Goal: Find specific page/section: Find specific page/section

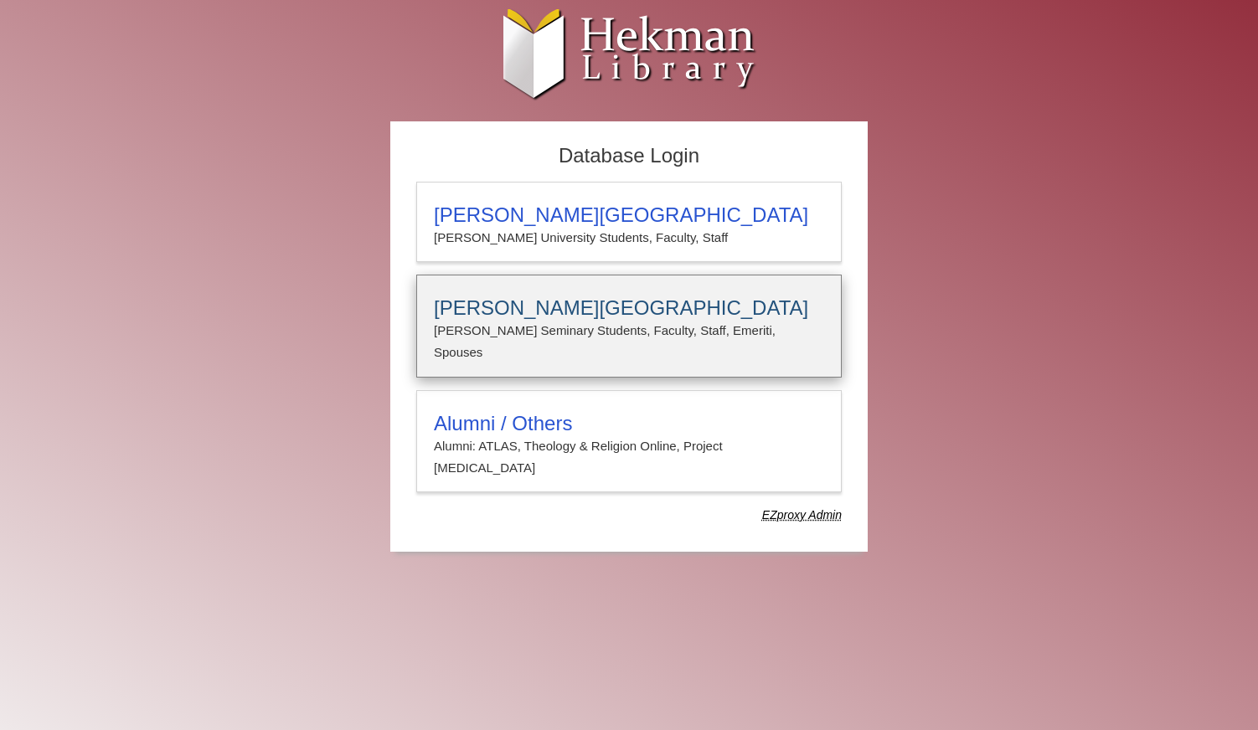
type input "**********"
click at [597, 320] on p "[PERSON_NAME] Seminary Students, Faculty, Staff, Emeriti, Spouses" at bounding box center [629, 342] width 390 height 44
type input "**********"
click at [606, 305] on h3 "[PERSON_NAME][GEOGRAPHIC_DATA]" at bounding box center [629, 307] width 390 height 23
